Goal: Obtain resource: Download file/media

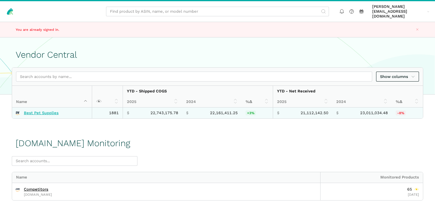
click at [50, 111] on link "Best Pet Supplies" at bounding box center [41, 113] width 35 height 5
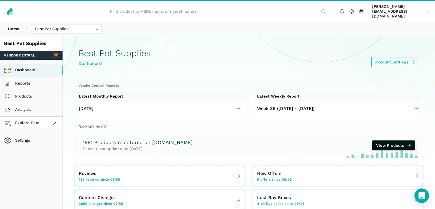
click at [44, 119] on link "Explore Data" at bounding box center [31, 123] width 63 height 13
click at [35, 145] on link "Amazon.com" at bounding box center [31, 149] width 63 height 13
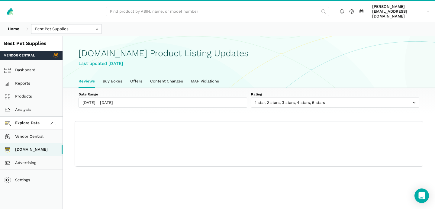
scroll to position [2, 0]
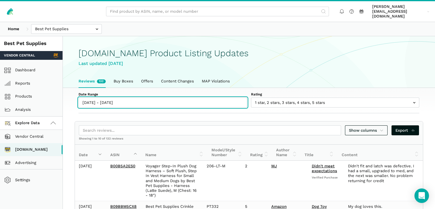
click at [103, 98] on input "[DATE] - [DATE]" at bounding box center [163, 103] width 169 height 10
type input "[DATE]"
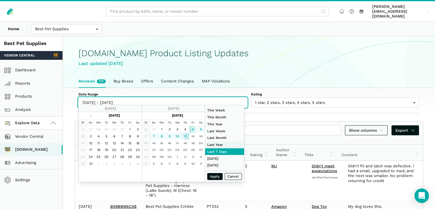
type input "[DATE]"
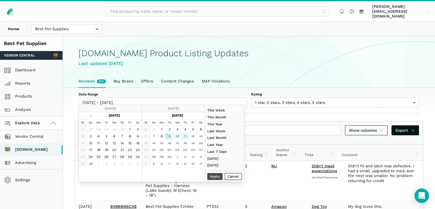
type input "[DATE]"
click at [163, 140] on td "15" at bounding box center [162, 143] width 8 height 7
type input "[DATE]"
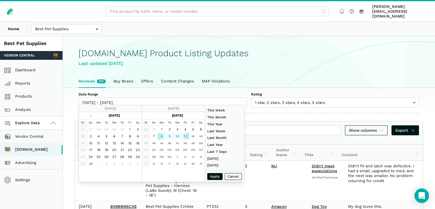
type input "[DATE]"
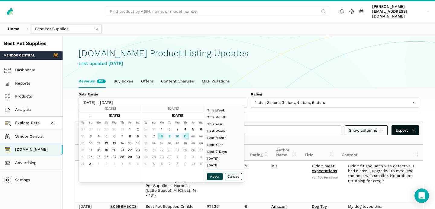
click at [215, 177] on button "Apply" at bounding box center [215, 176] width 16 height 7
type input "[DATE] - [DATE]"
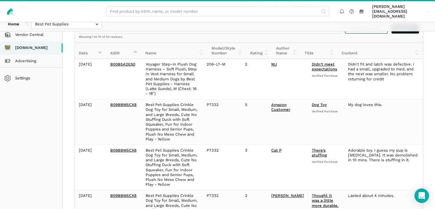
scroll to position [0, 0]
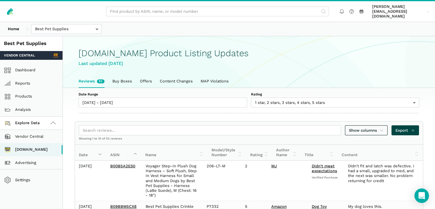
click at [404, 128] on span "Export" at bounding box center [406, 131] width 20 height 6
